Goal: Task Accomplishment & Management: Use online tool/utility

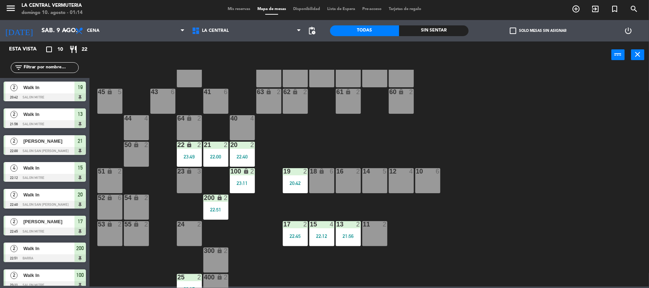
scroll to position [31, 0]
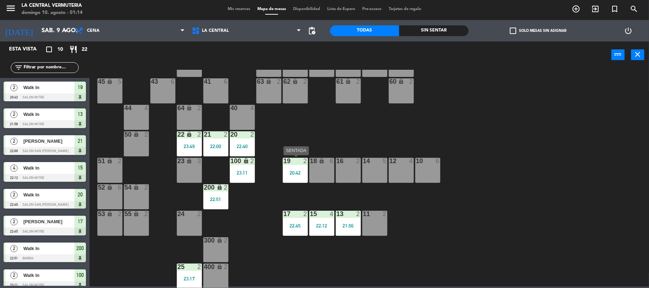
click at [285, 180] on div "19 2 20:42" at bounding box center [295, 170] width 25 height 25
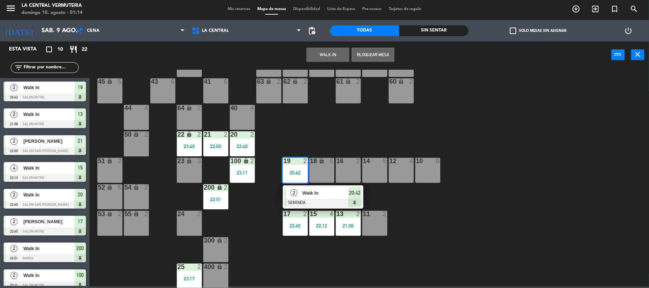
click at [420, 205] on div "42 lock 6 35 lock 6 34 6 33 6 32 6 31 6 30 6 43 6 41 6 60 lock 2 61 lock 2 62 l…" at bounding box center [372, 179] width 553 height 218
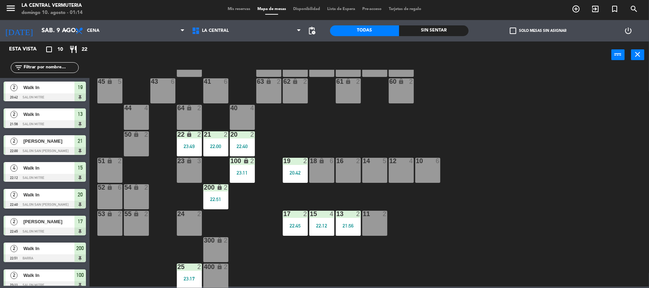
click at [351, 226] on div "21:56" at bounding box center [348, 225] width 25 height 5
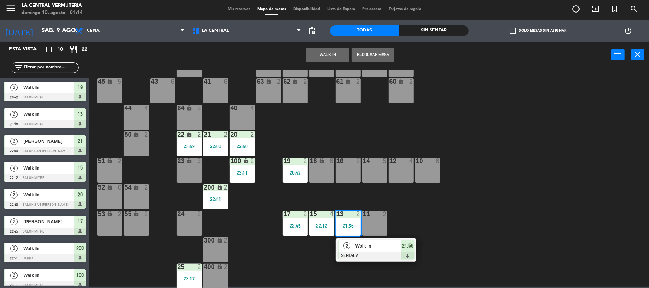
click at [351, 244] on div "2" at bounding box center [346, 246] width 15 height 12
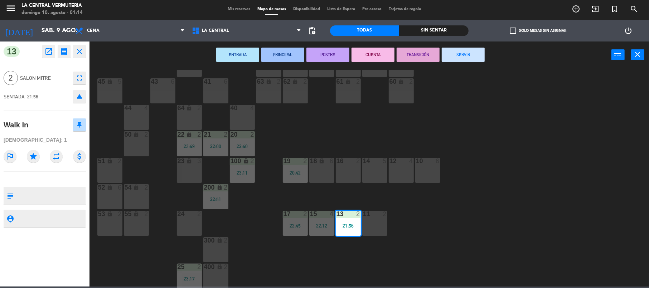
click at [460, 51] on button "SERVIR" at bounding box center [463, 55] width 43 height 14
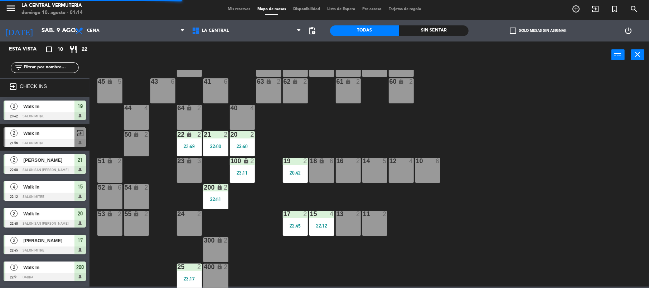
click at [321, 222] on div "15 4 22:12" at bounding box center [321, 223] width 25 height 25
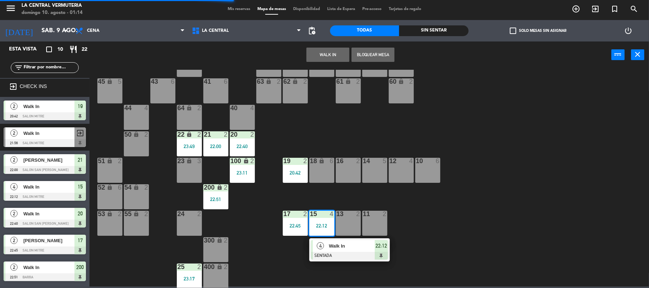
click at [332, 249] on span "Walk In" at bounding box center [352, 246] width 46 height 8
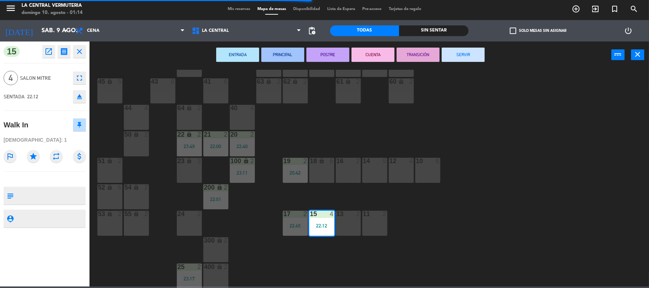
click at [454, 48] on button "SERVIR" at bounding box center [463, 55] width 43 height 14
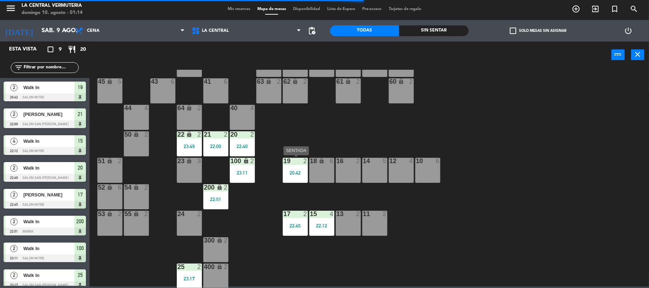
click at [288, 166] on div "19 2 20:42" at bounding box center [295, 170] width 25 height 25
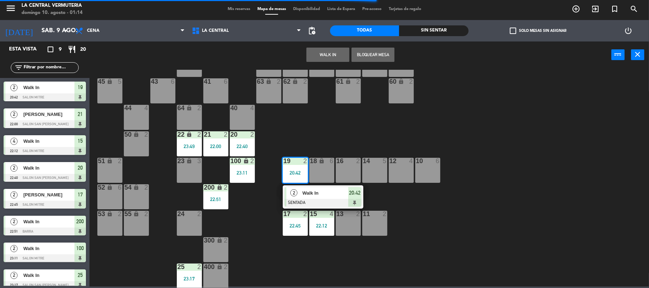
click at [298, 191] on div "2" at bounding box center [293, 193] width 15 height 12
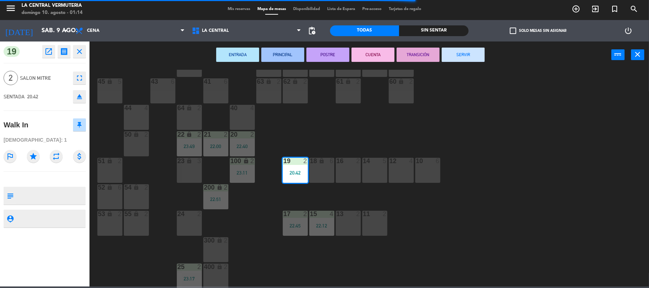
click at [480, 53] on button "SERVIR" at bounding box center [463, 55] width 43 height 14
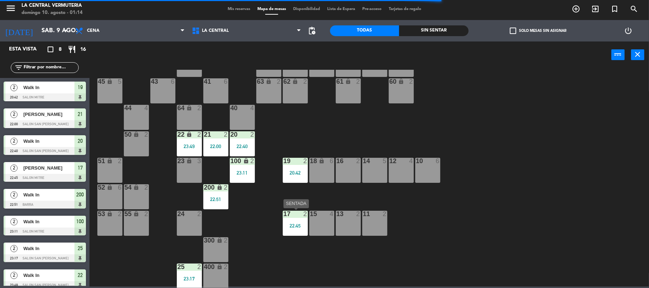
click at [296, 216] on div at bounding box center [295, 214] width 12 height 6
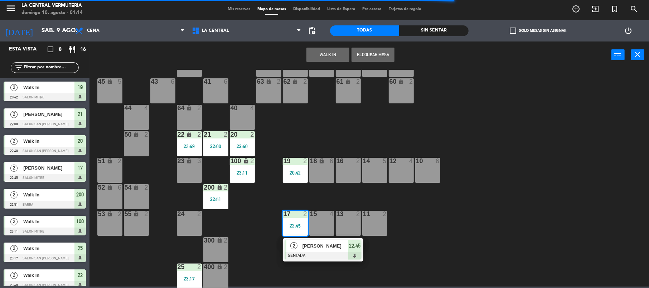
click at [301, 251] on div "2" at bounding box center [293, 246] width 15 height 12
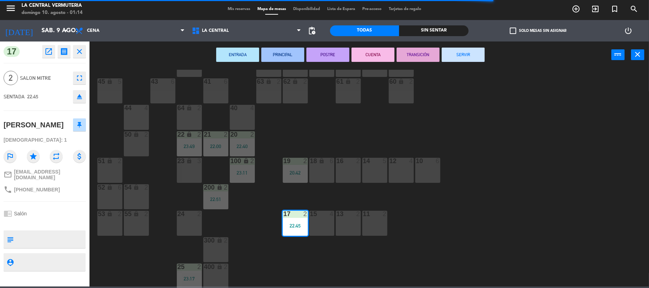
click at [467, 56] on button "SERVIR" at bounding box center [463, 55] width 43 height 14
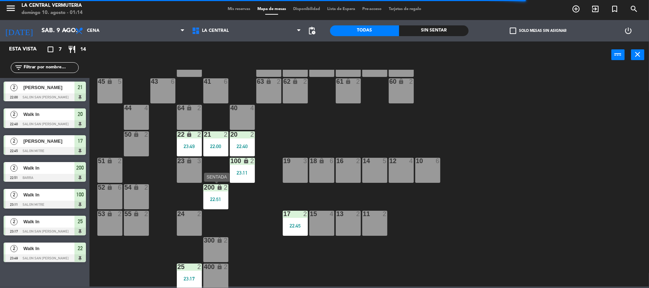
click at [215, 193] on div "200 lock 2 22:51" at bounding box center [215, 196] width 25 height 25
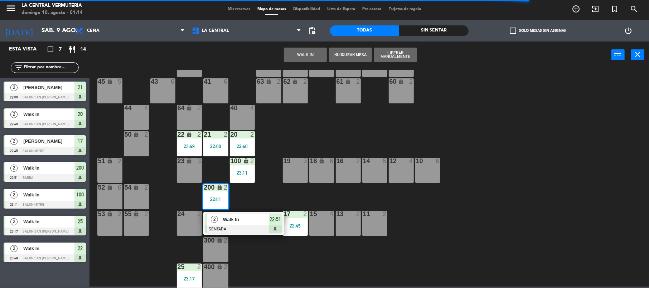
click at [223, 218] on span "Walk In" at bounding box center [246, 220] width 46 height 8
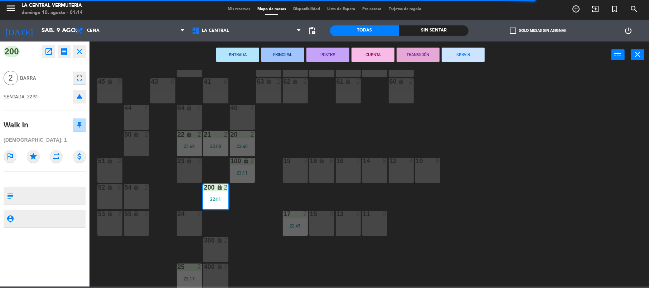
click at [477, 54] on button "SERVIR" at bounding box center [463, 55] width 43 height 14
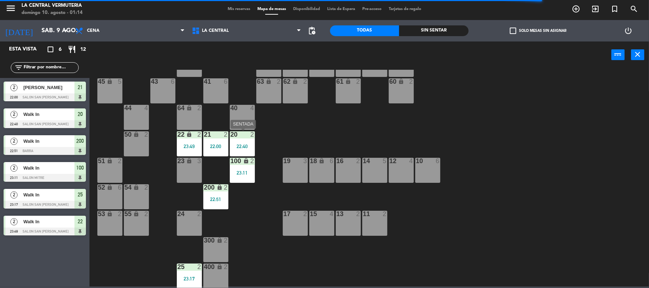
click at [240, 174] on div "23:11" at bounding box center [242, 172] width 25 height 5
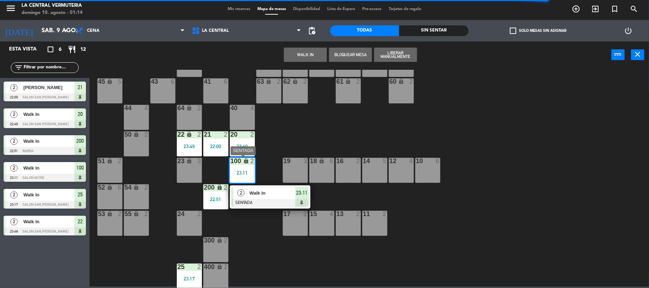
click at [258, 191] on span "Walk In" at bounding box center [272, 193] width 46 height 8
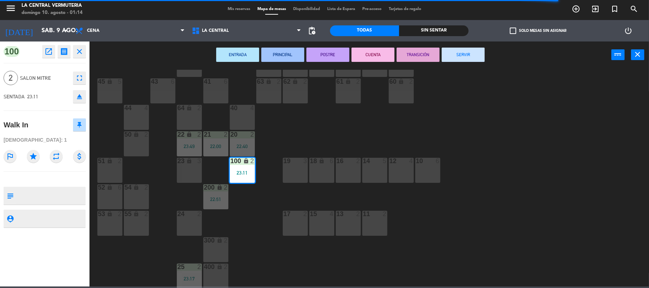
drag, startPoint x: 474, startPoint y: 49, endPoint x: 236, endPoint y: 123, distance: 249.3
click at [474, 50] on button "SERVIR" at bounding box center [463, 55] width 43 height 14
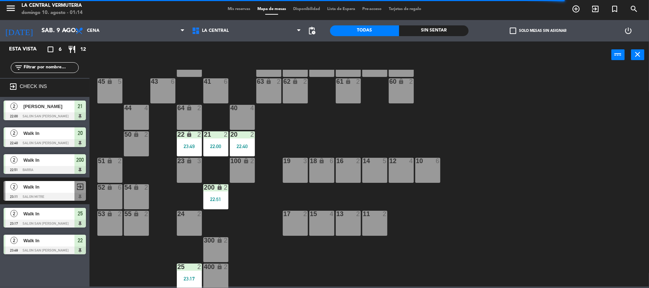
click at [192, 138] on div "22 lock 2" at bounding box center [189, 134] width 25 height 7
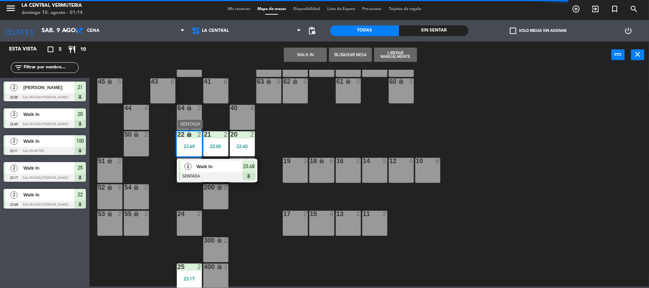
click at [194, 174] on div at bounding box center [217, 177] width 77 height 8
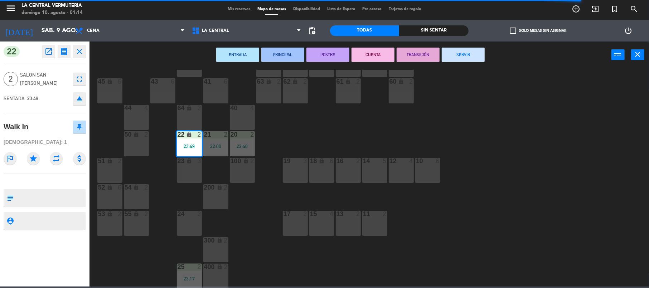
click at [468, 53] on button "SERVIR" at bounding box center [463, 55] width 43 height 14
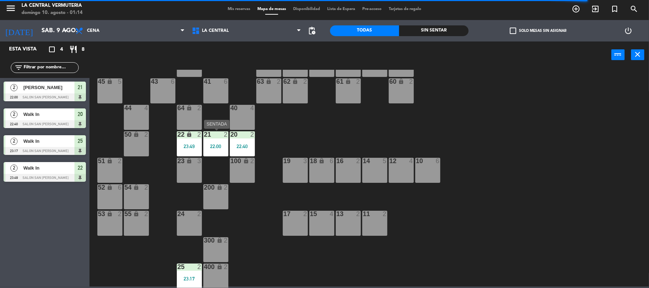
click at [227, 141] on div "21 2 22:00" at bounding box center [215, 143] width 25 height 25
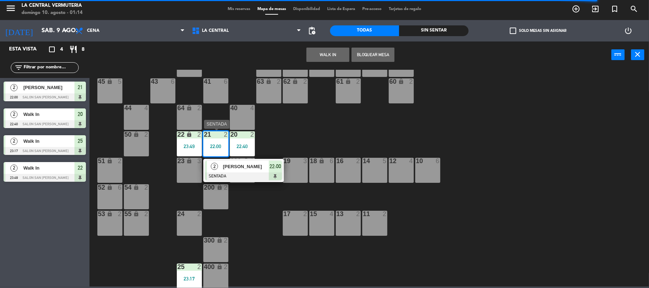
click at [246, 167] on span "[PERSON_NAME]" at bounding box center [246, 167] width 46 height 8
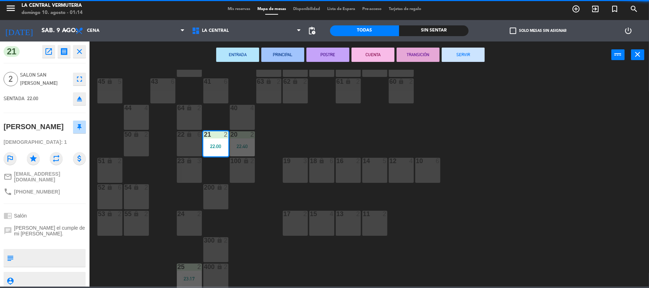
click at [474, 62] on div "ENTRADA PRINCIPAL POSTRE CUENTA TRANSICIÓN SERVIR power_input close" at bounding box center [350, 55] width 522 height 27
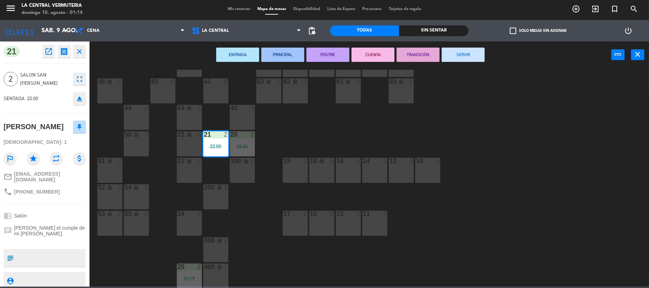
click at [474, 54] on button "SERVIR" at bounding box center [463, 55] width 43 height 14
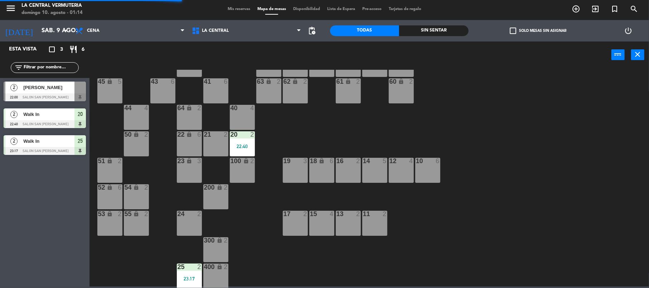
click at [240, 144] on div "22:40" at bounding box center [242, 146] width 25 height 5
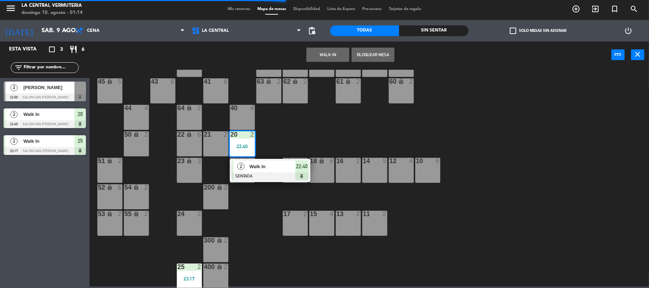
click at [253, 176] on div at bounding box center [270, 177] width 77 height 8
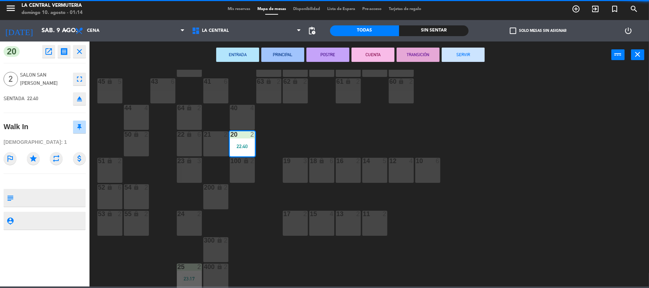
click at [451, 56] on button "SERVIR" at bounding box center [463, 55] width 43 height 14
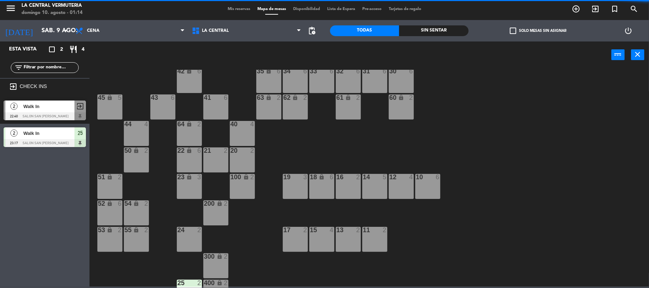
scroll to position [0, 0]
